Goal: Find specific page/section: Find specific page/section

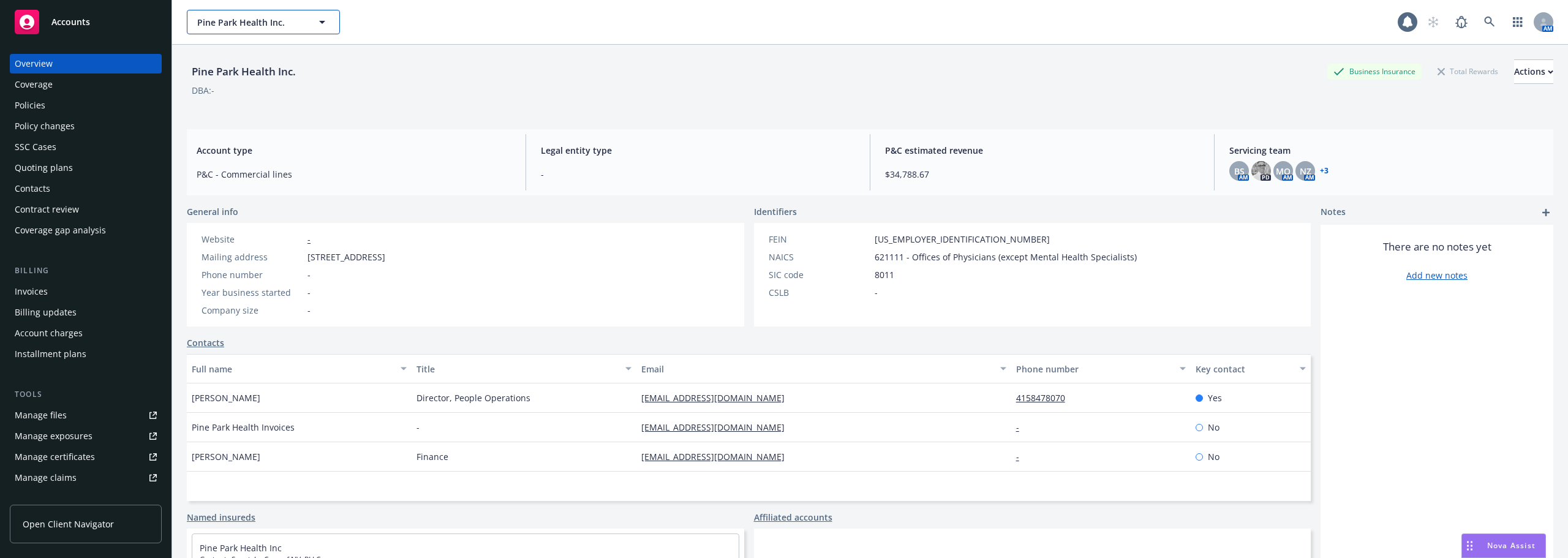
click at [219, 16] on span "Pine Park Health Inc." at bounding box center [249, 23] width 106 height 13
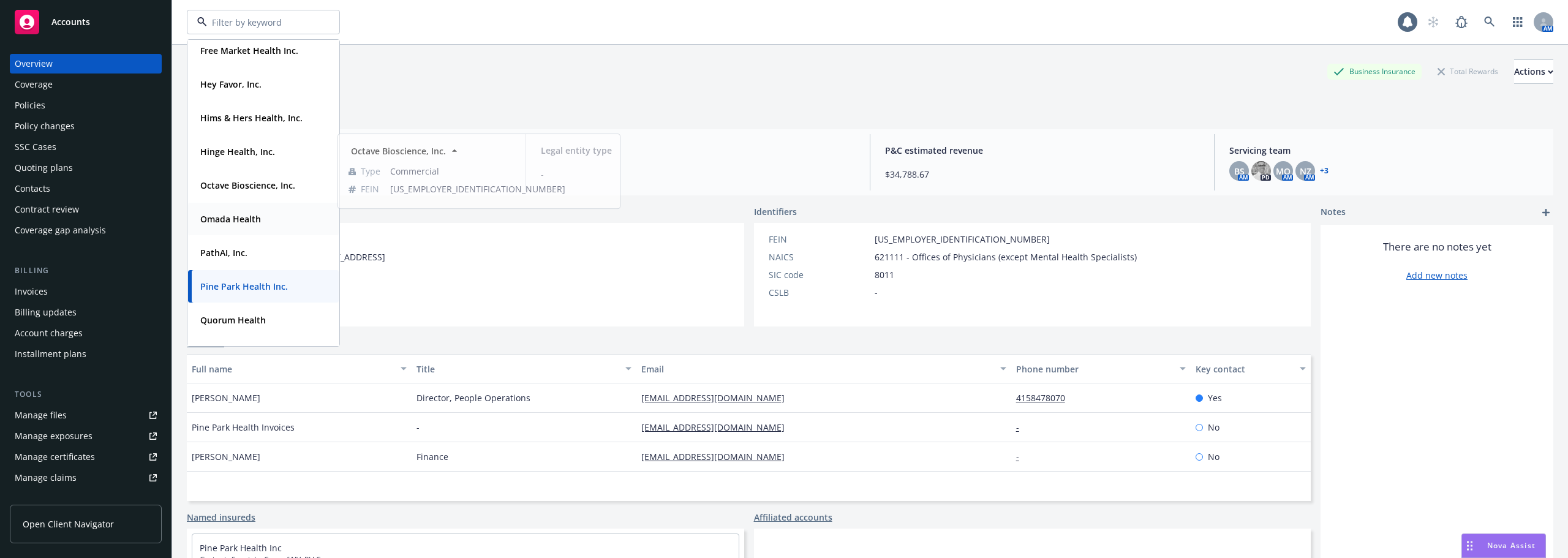
scroll to position [245, 0]
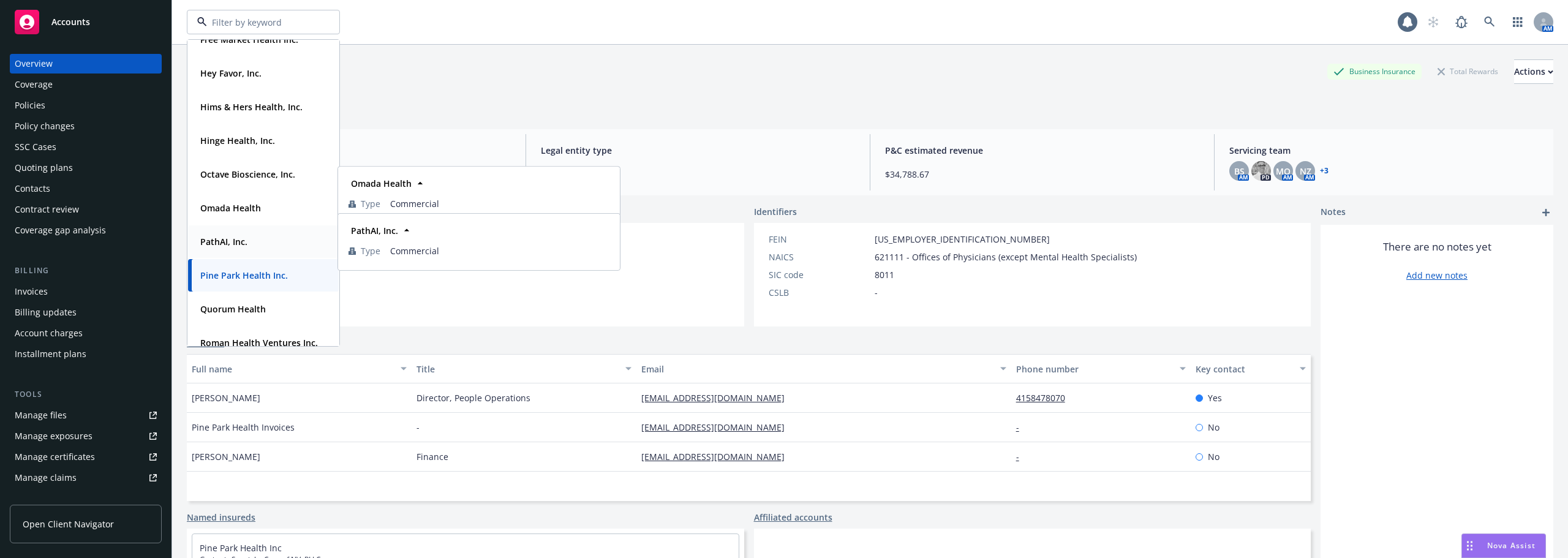
click at [242, 251] on div "PathAI, Inc. Type Commercial" at bounding box center [263, 241] width 151 height 33
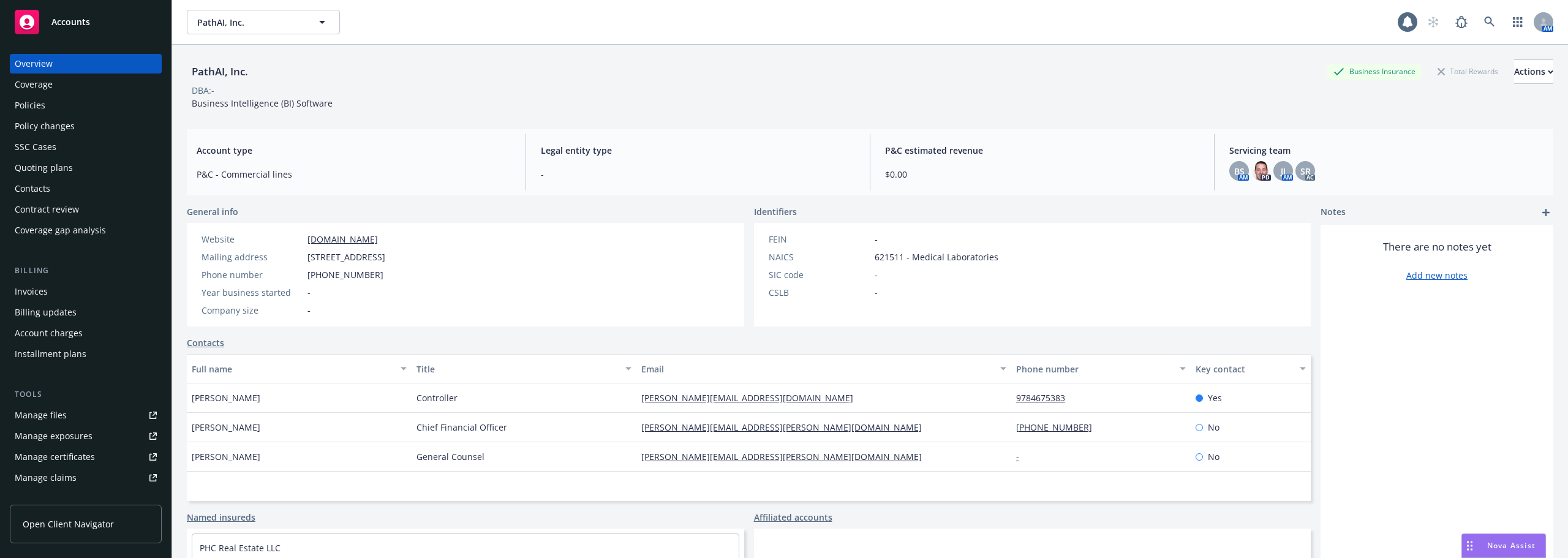
click at [54, 106] on div "Policies" at bounding box center [85, 106] width 142 height 20
